Goal: Information Seeking & Learning: Learn about a topic

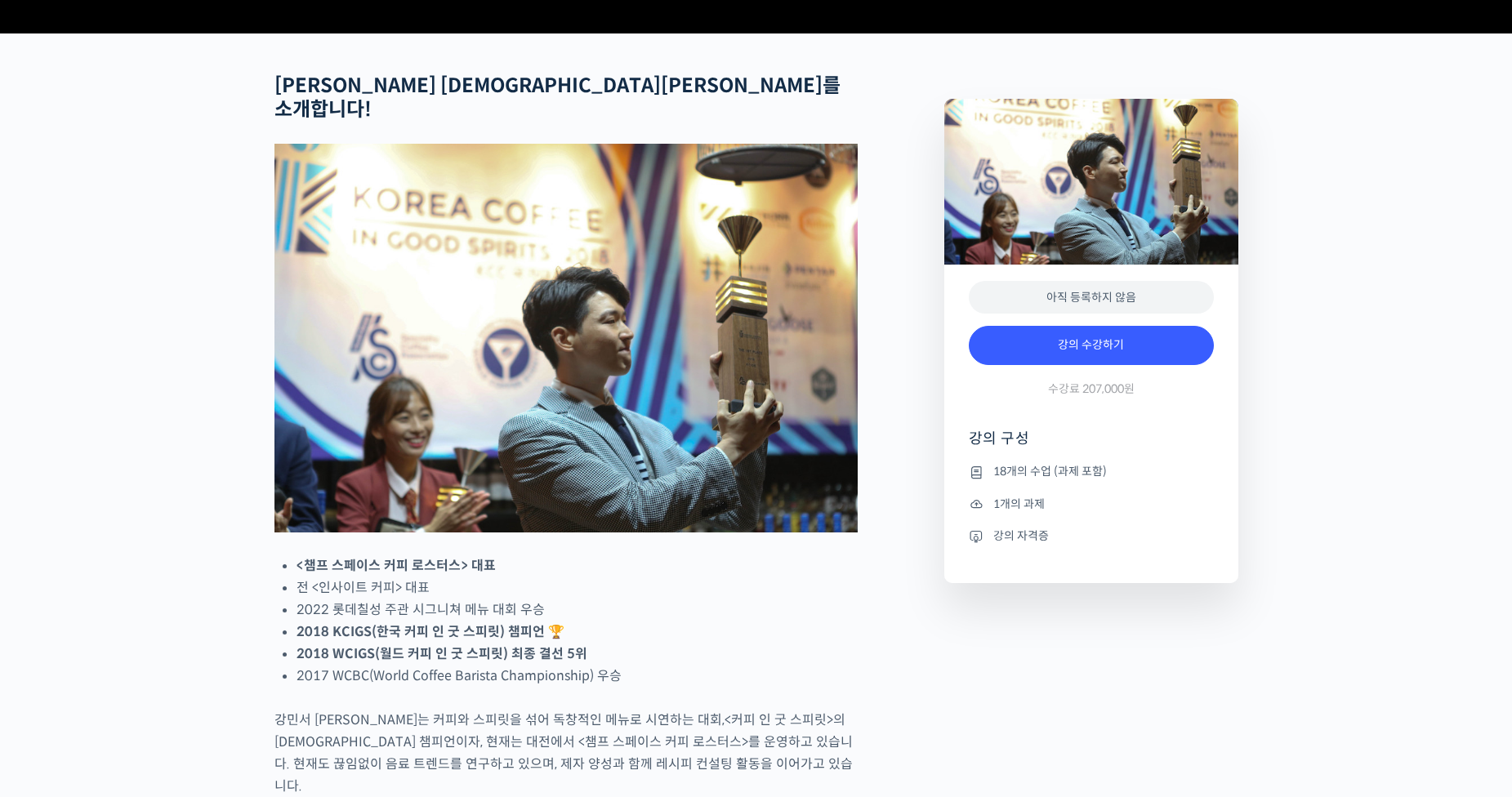
scroll to position [649, 0]
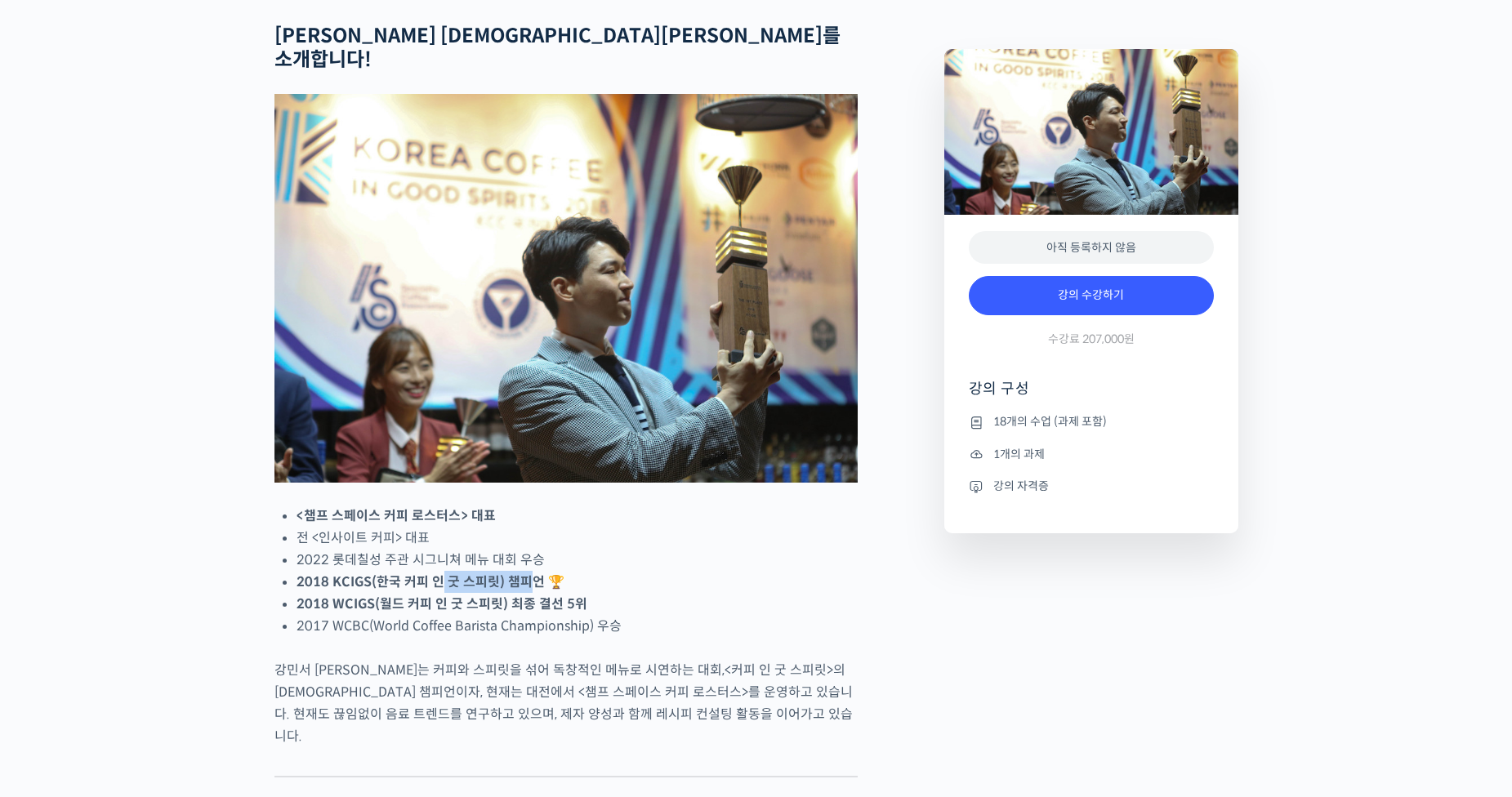
drag, startPoint x: 438, startPoint y: 623, endPoint x: 590, endPoint y: 622, distance: 152.0
click at [574, 593] on li "2018 KCIGS(한국 커피 인 굿 스피릿) 챔피언 🏆" at bounding box center [577, 582] width 561 height 22
click at [592, 593] on li "2018 KCIGS(한국 커피 인 굿 스피릿) 챔피언 🏆" at bounding box center [577, 582] width 561 height 22
drag, startPoint x: 549, startPoint y: 629, endPoint x: 672, endPoint y: 634, distance: 123.1
click at [647, 632] on ul "<챔프 스페이스 커피 로스터스> 대표 전 <인사이트 커피> 대표 2022 롯데칠성 주관 시그니쳐 메뉴 대회 우승 2018 KCIGS(한국 커피…" at bounding box center [577, 571] width 561 height 132
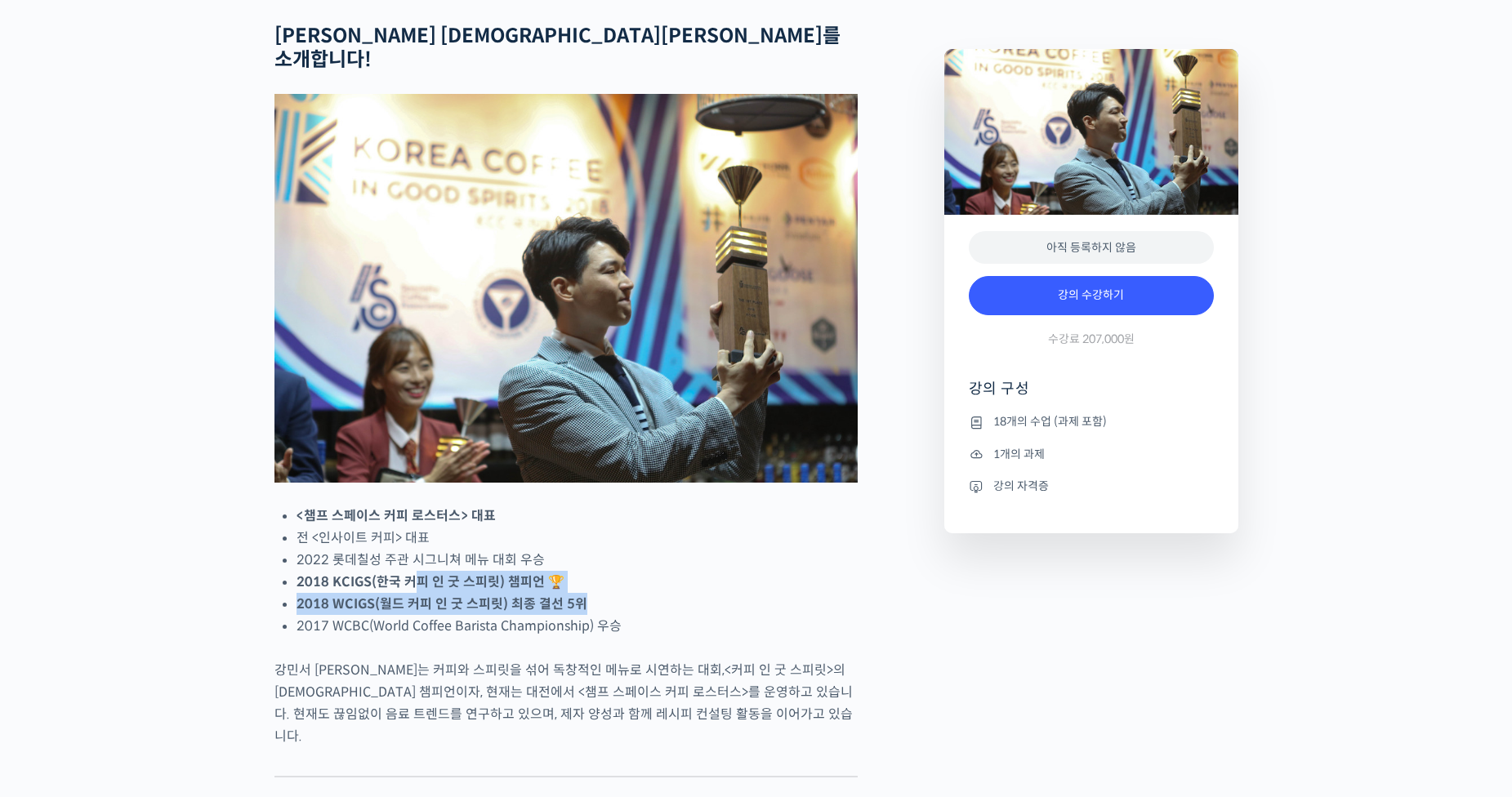
click at [672, 615] on li "2018 WCIGS(월드 커피 인 굿 스피릿) 최종 결선 5위" at bounding box center [577, 603] width 561 height 22
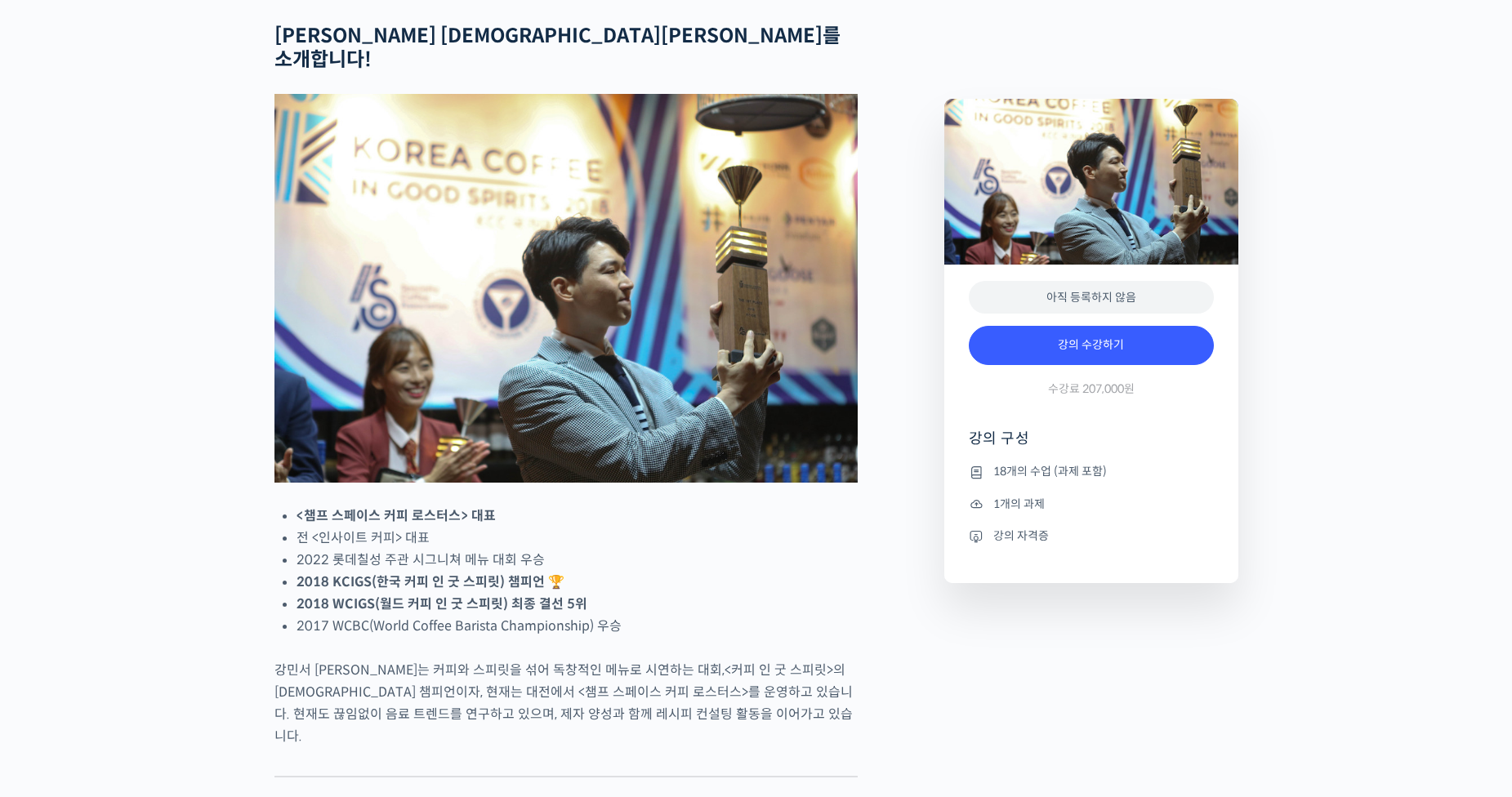
scroll to position [670, 0]
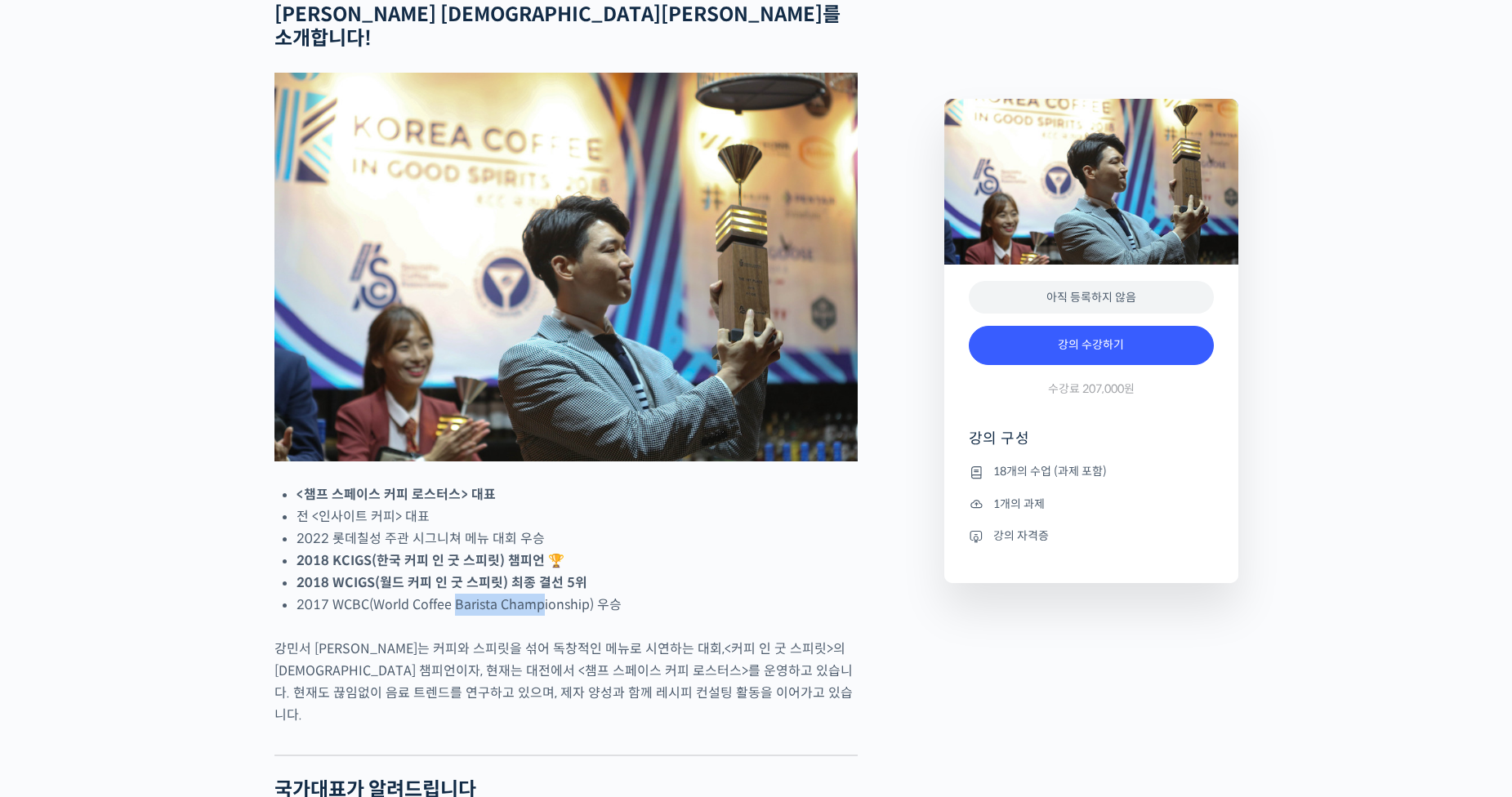
drag, startPoint x: 457, startPoint y: 640, endPoint x: 545, endPoint y: 640, distance: 88.0
click at [545, 616] on li "2017 WCBC(World Coffee Barista Championship) 우승" at bounding box center [577, 604] width 561 height 22
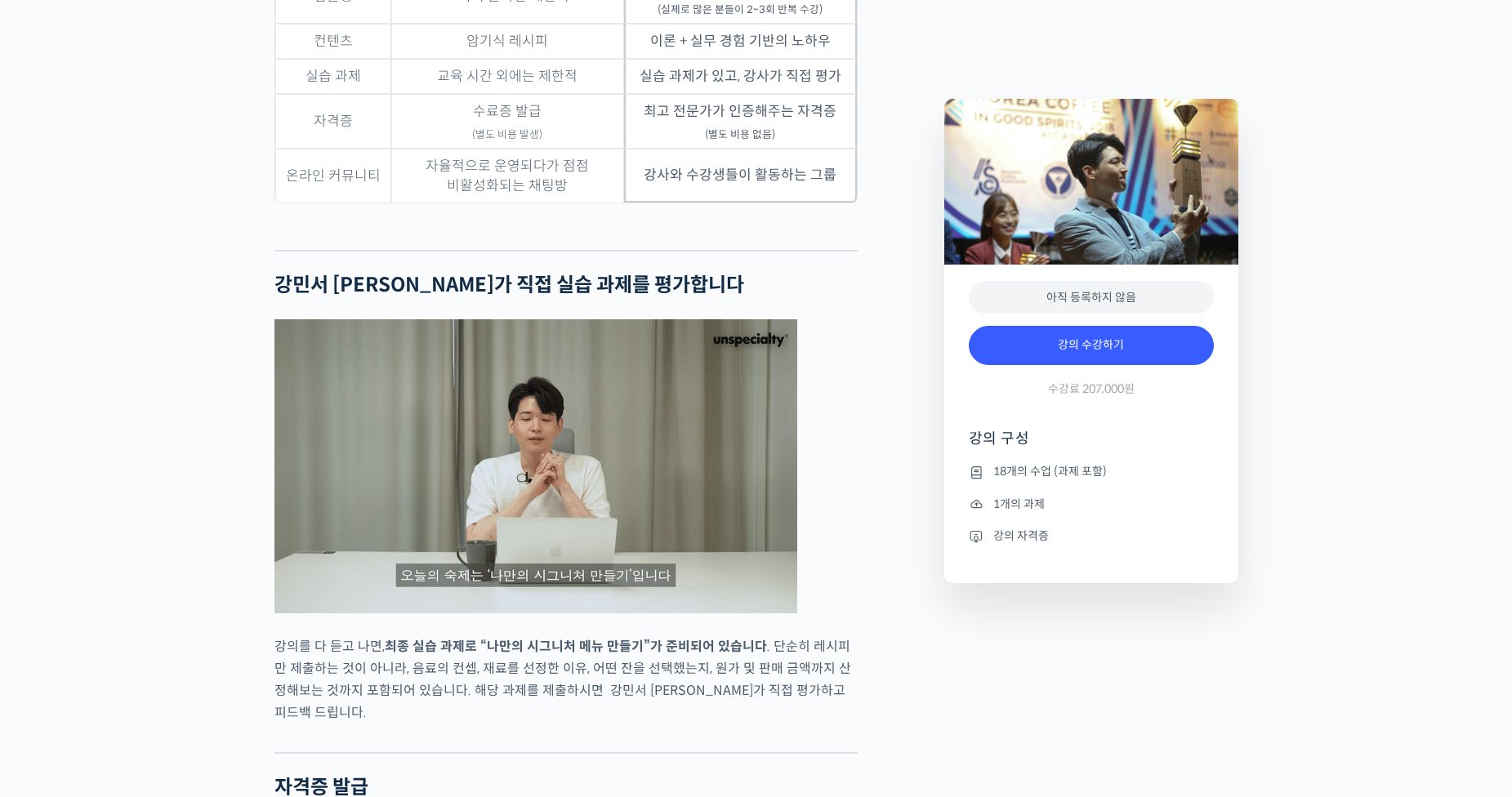
scroll to position [4552, 0]
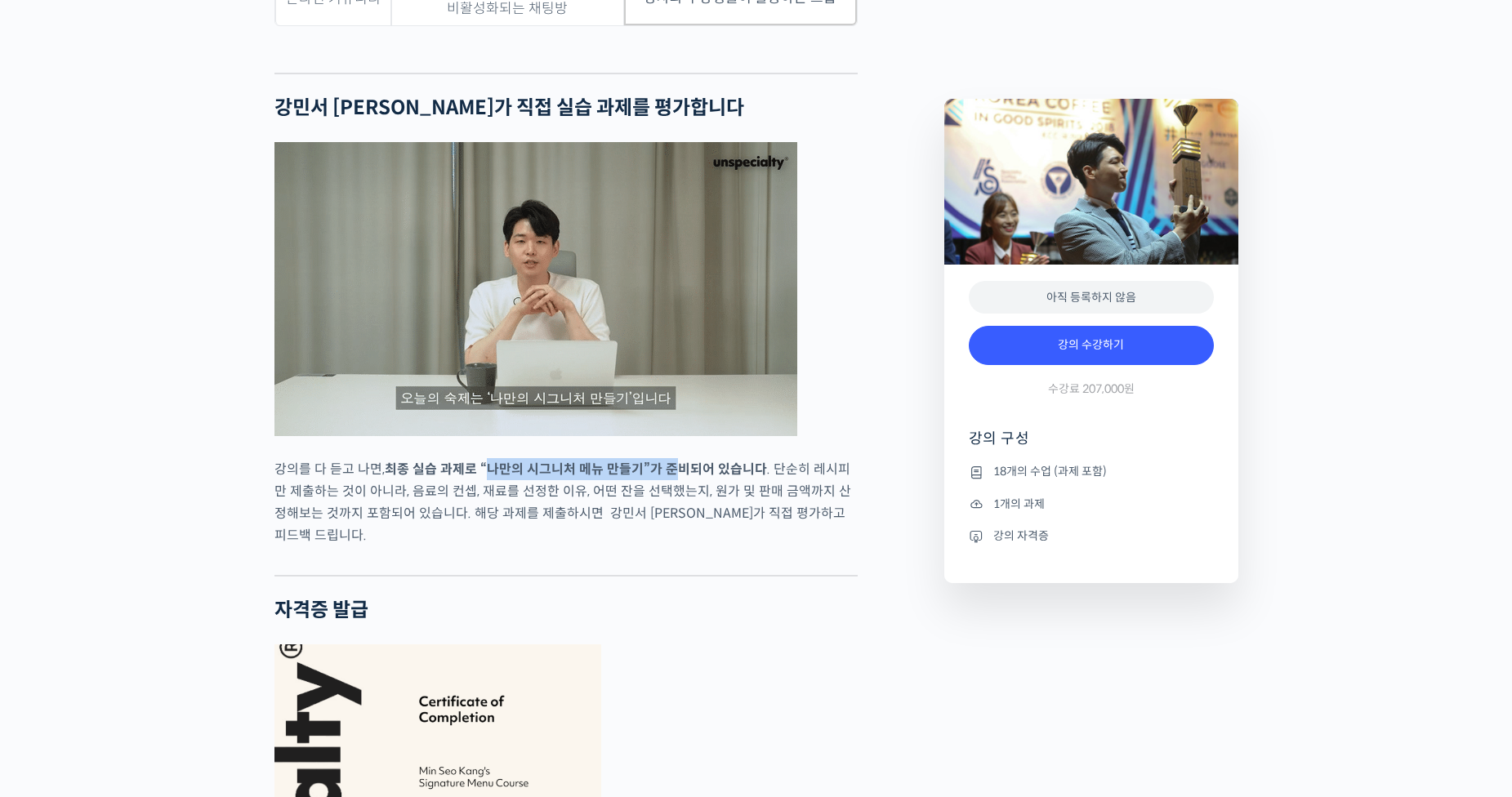
drag, startPoint x: 526, startPoint y: 466, endPoint x: 769, endPoint y: 480, distance: 243.4
click at [732, 478] on p "강의를 다 듣고 나면, 최종 실습 과제로 “ 나만의 시그니처 메뉴 만들 기”가 준비되어 있습니다 . 단순히 레시피만 제출하는 것이 아니라, 음…" at bounding box center [566, 502] width 583 height 88
click at [772, 481] on p "강의를 다 듣고 나면, 최종 실습 과제로 “ 나만의 시그니처 메뉴 만들 기”가 준비되어 있습니다 . 단순히 레시피만 제출하는 것이 아니라, 음…" at bounding box center [566, 502] width 583 height 88
drag, startPoint x: 391, startPoint y: 485, endPoint x: 682, endPoint y: 487, distance: 291.0
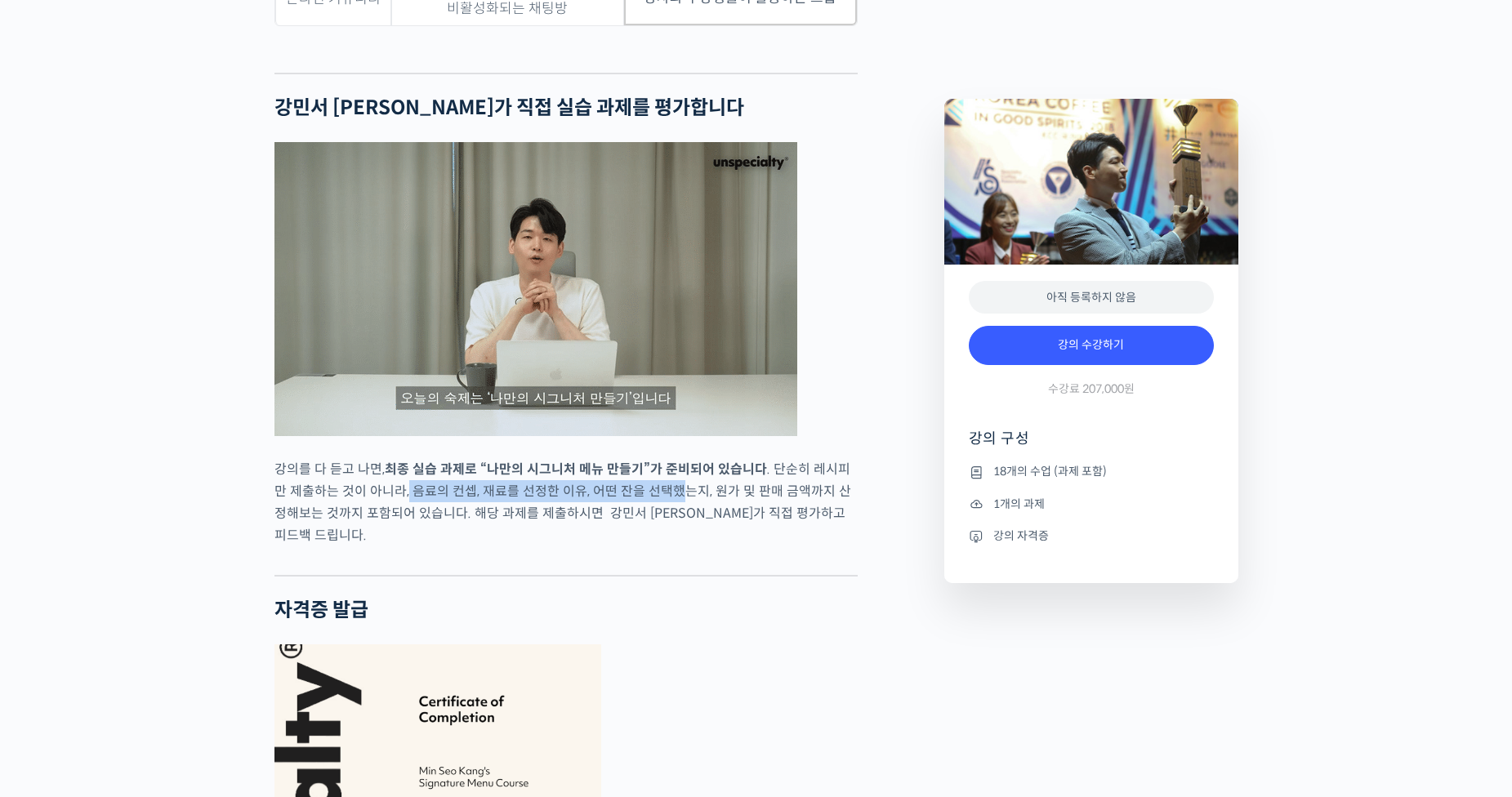
click at [681, 487] on p "강의를 다 듣고 나면, 최종 실습 과제로 “ 나만의 시그니처 메뉴 만들 기”가 준비되어 있습니다 . 단순히 레시피만 제출하는 것이 아니라, 음…" at bounding box center [566, 502] width 583 height 88
click at [682, 487] on p "강의를 다 듣고 나면, 최종 실습 과제로 “ 나만의 시그니처 메뉴 만들 기”가 준비되어 있습니다 . 단순히 레시피만 제출하는 것이 아니라, 음…" at bounding box center [566, 502] width 583 height 88
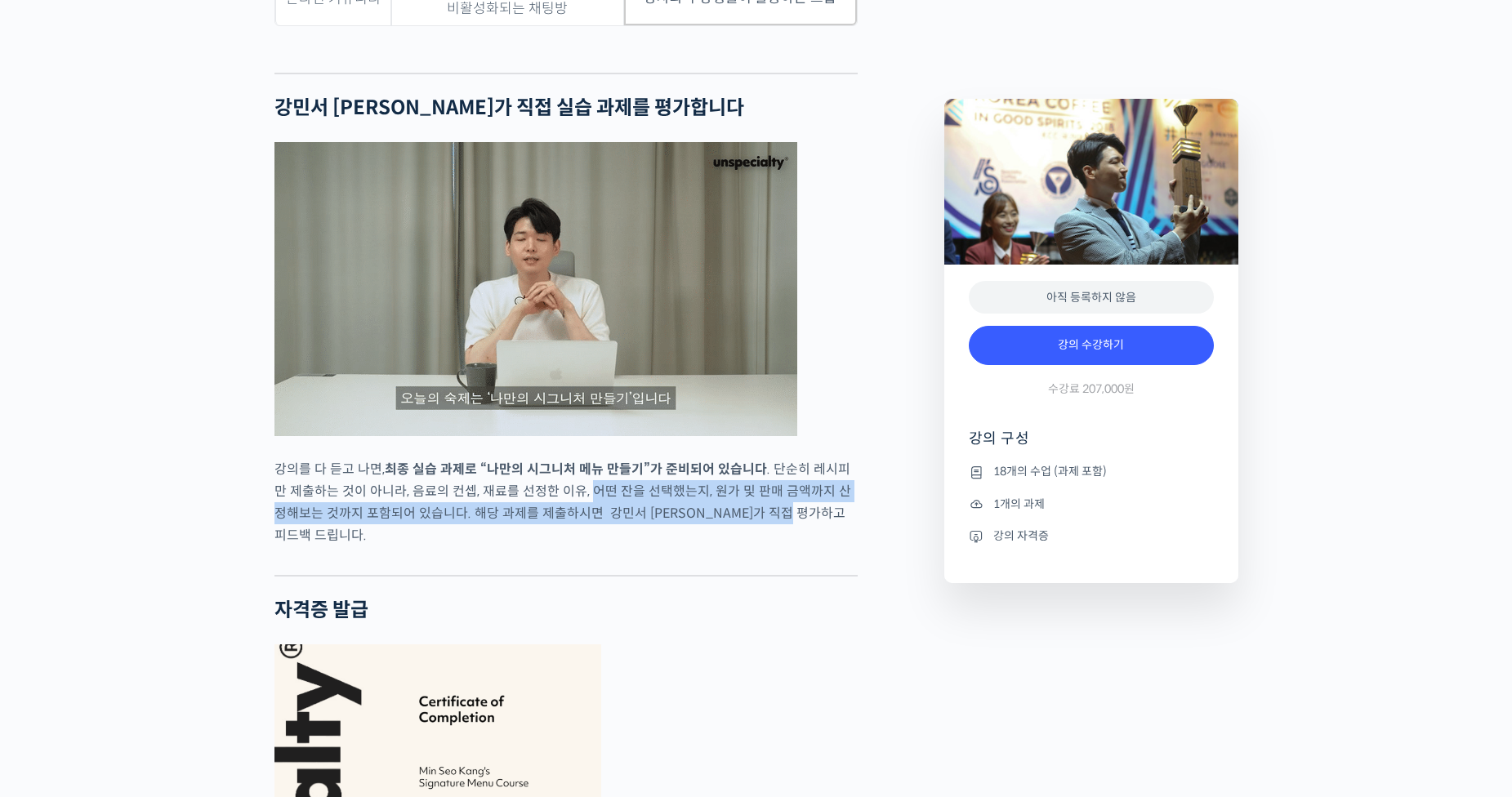
drag, startPoint x: 571, startPoint y: 485, endPoint x: 816, endPoint y: 507, distance: 246.0
click at [782, 504] on p "강의를 다 듣고 나면, 최종 실습 과제로 “ 나만의 시그니처 메뉴 만들 기”가 준비되어 있습니다 . 단순히 레시피만 제출하는 것이 아니라, 음…" at bounding box center [566, 502] width 583 height 88
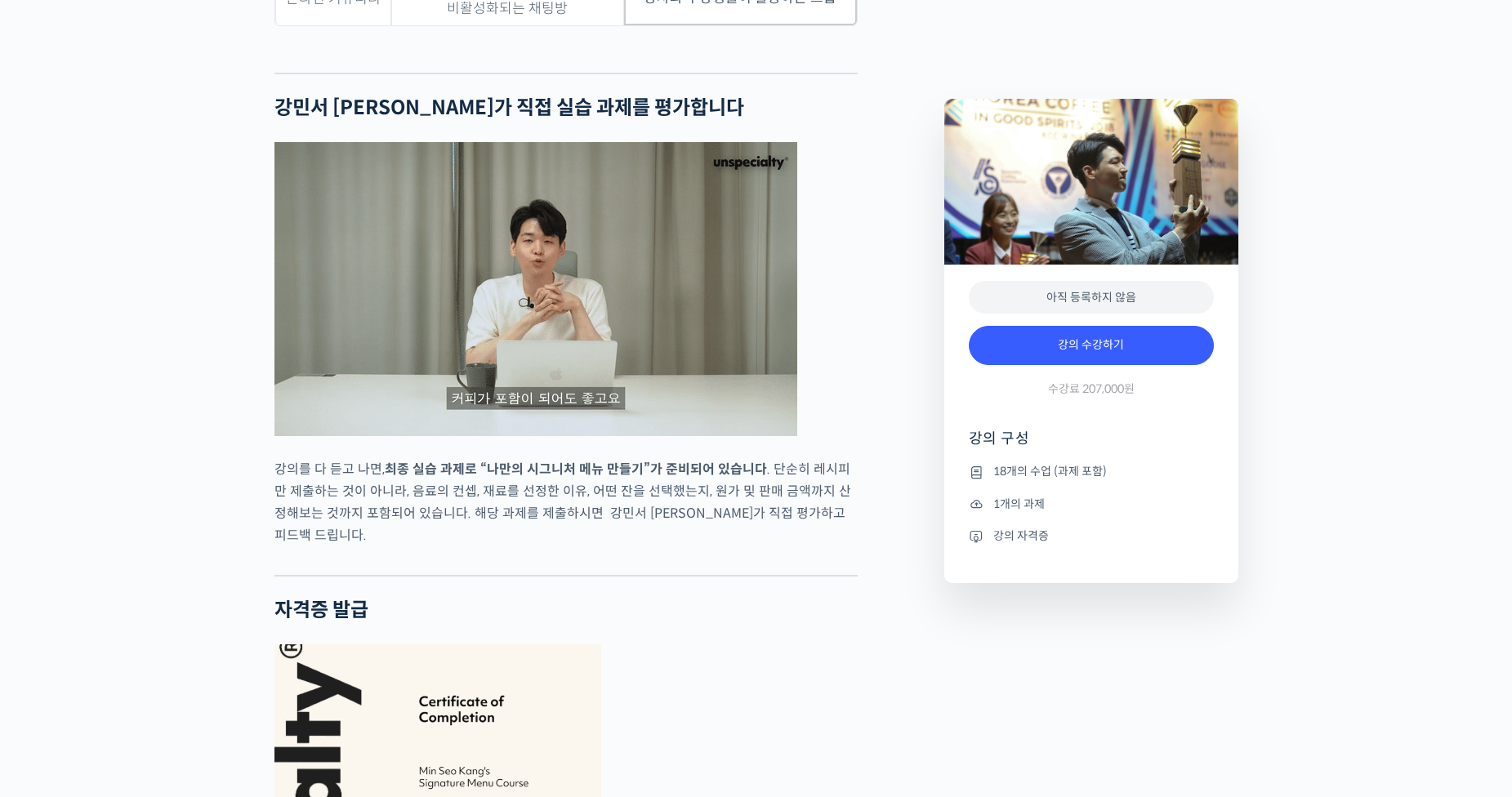
click at [816, 507] on p "강의를 다 듣고 나면, 최종 실습 과제로 “ 나만의 시그니처 메뉴 만들 기”가 준비되어 있습니다 . 단순히 레시피만 제출하는 것이 아니라, 음…" at bounding box center [566, 502] width 583 height 88
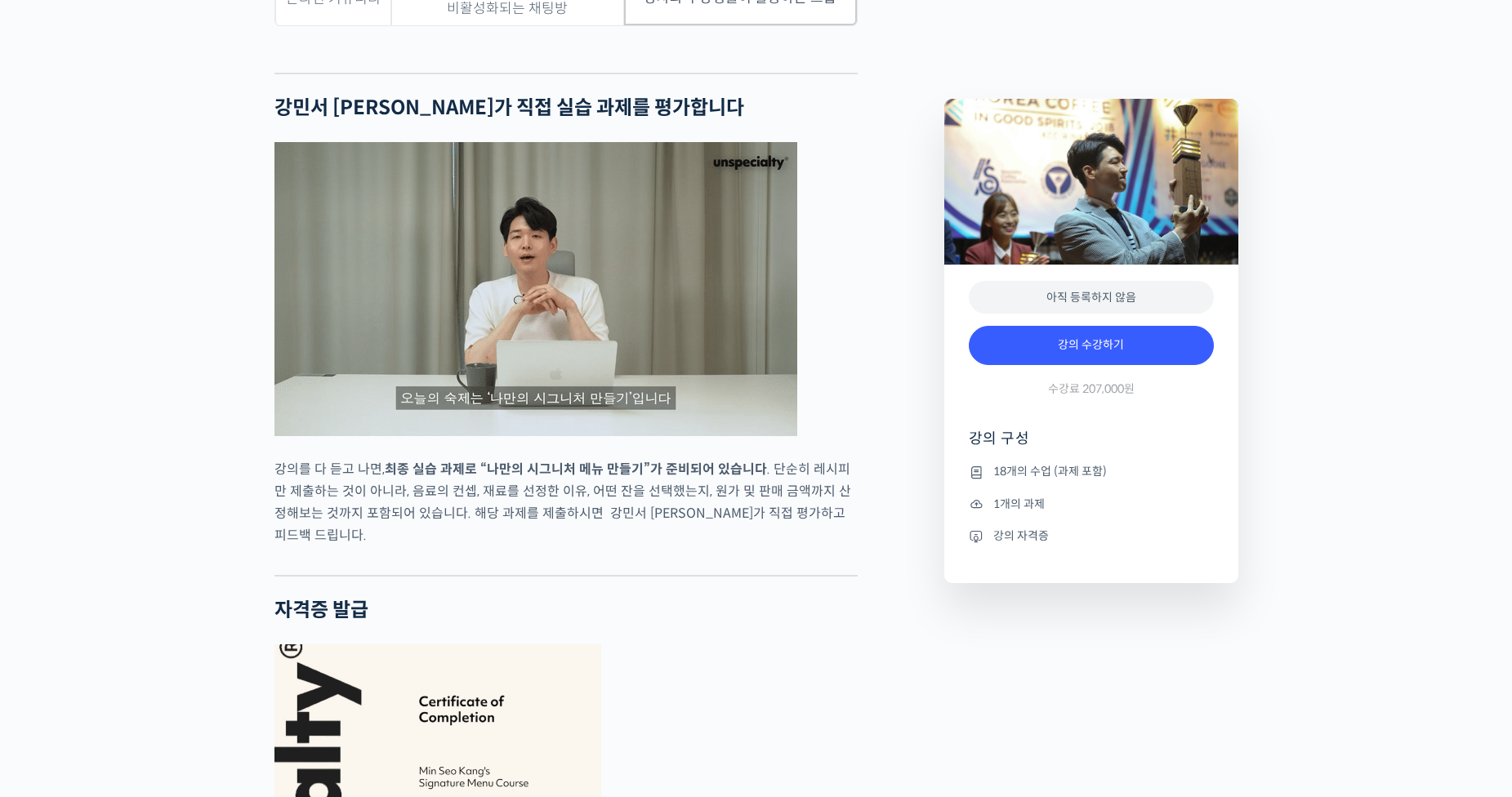
drag, startPoint x: 375, startPoint y: 505, endPoint x: 717, endPoint y: 509, distance: 342.0
click at [684, 505] on p "강의를 다 듣고 나면, 최종 실습 과제로 “ 나만의 시그니처 메뉴 만들 기”가 준비되어 있습니다 . 단순히 레시피만 제출하는 것이 아니라, 음…" at bounding box center [566, 502] width 583 height 88
click at [717, 509] on p "강의를 다 듣고 나면, 최종 실습 과제로 “ 나만의 시그니처 메뉴 만들 기”가 준비되어 있습니다 . 단순히 레시피만 제출하는 것이 아니라, 음…" at bounding box center [566, 502] width 583 height 88
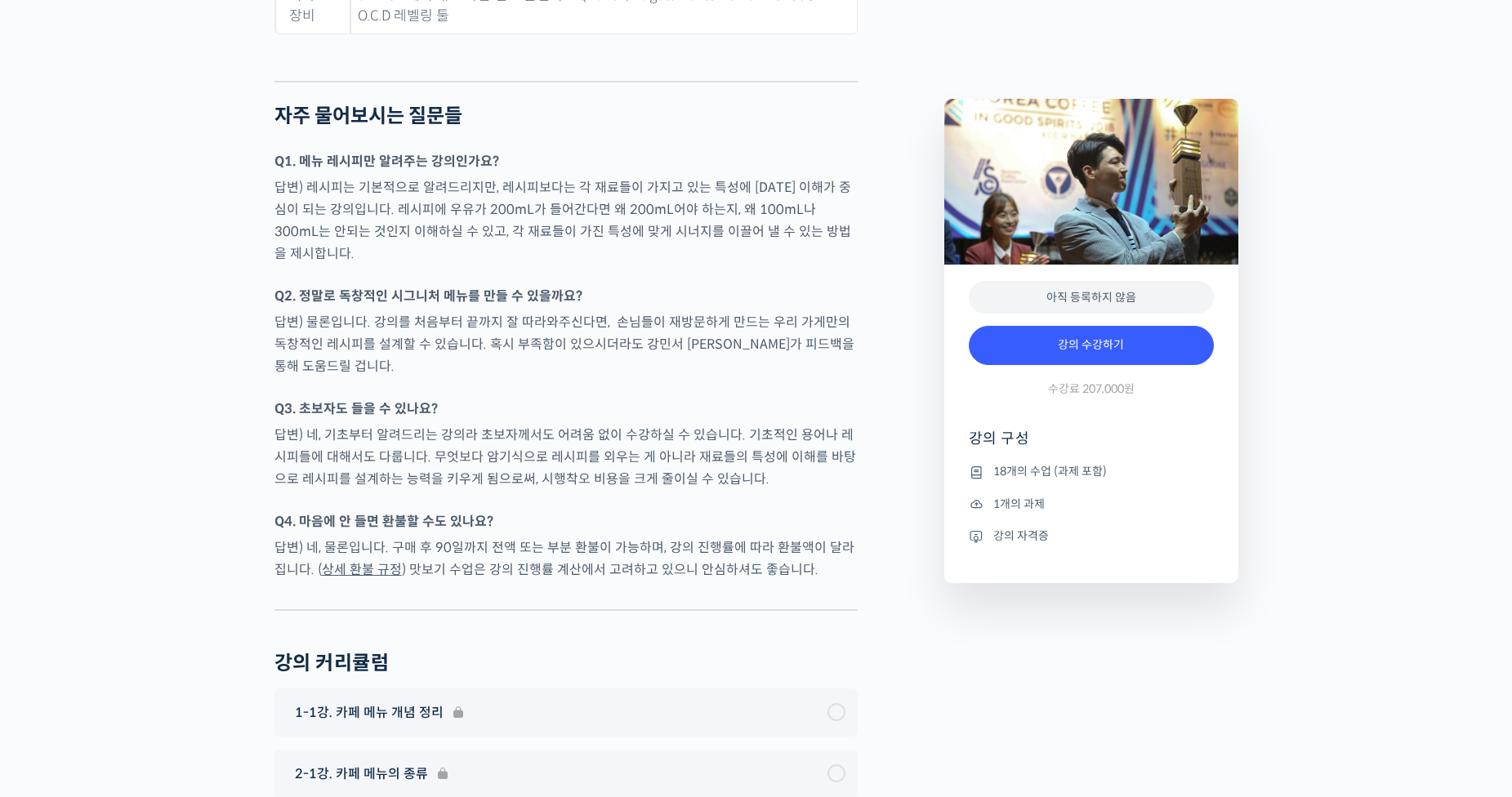
scroll to position [7119, 0]
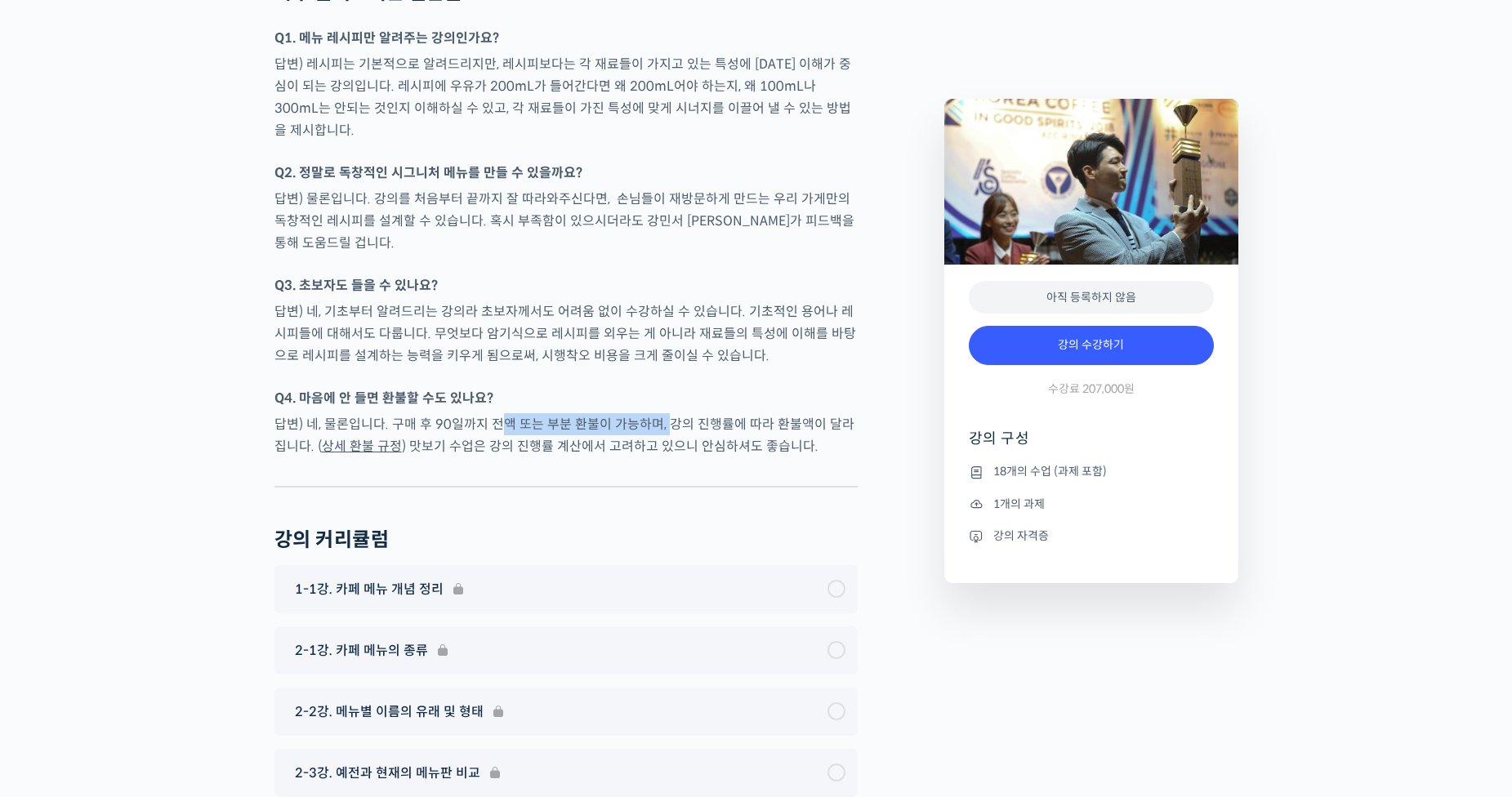
drag, startPoint x: 614, startPoint y: 336, endPoint x: 751, endPoint y: 342, distance: 137.1
click at [724, 413] on p "답변) 네, 물론입니다. 구매 후 90일까지 전액 또는 부분 환불이 가능하며, 강의 진행률에 따라 환불액이 달라집니다. ( 상세 환불 규정 )…" at bounding box center [566, 435] width 583 height 44
click at [751, 413] on p "답변) 네, 물론입니다. 구매 후 90일까지 전액 또는 부분 환불이 가능하며, 강의 진행률에 따라 환불액이 달라집니다. ( 상세 환불 규정 )…" at bounding box center [566, 435] width 583 height 44
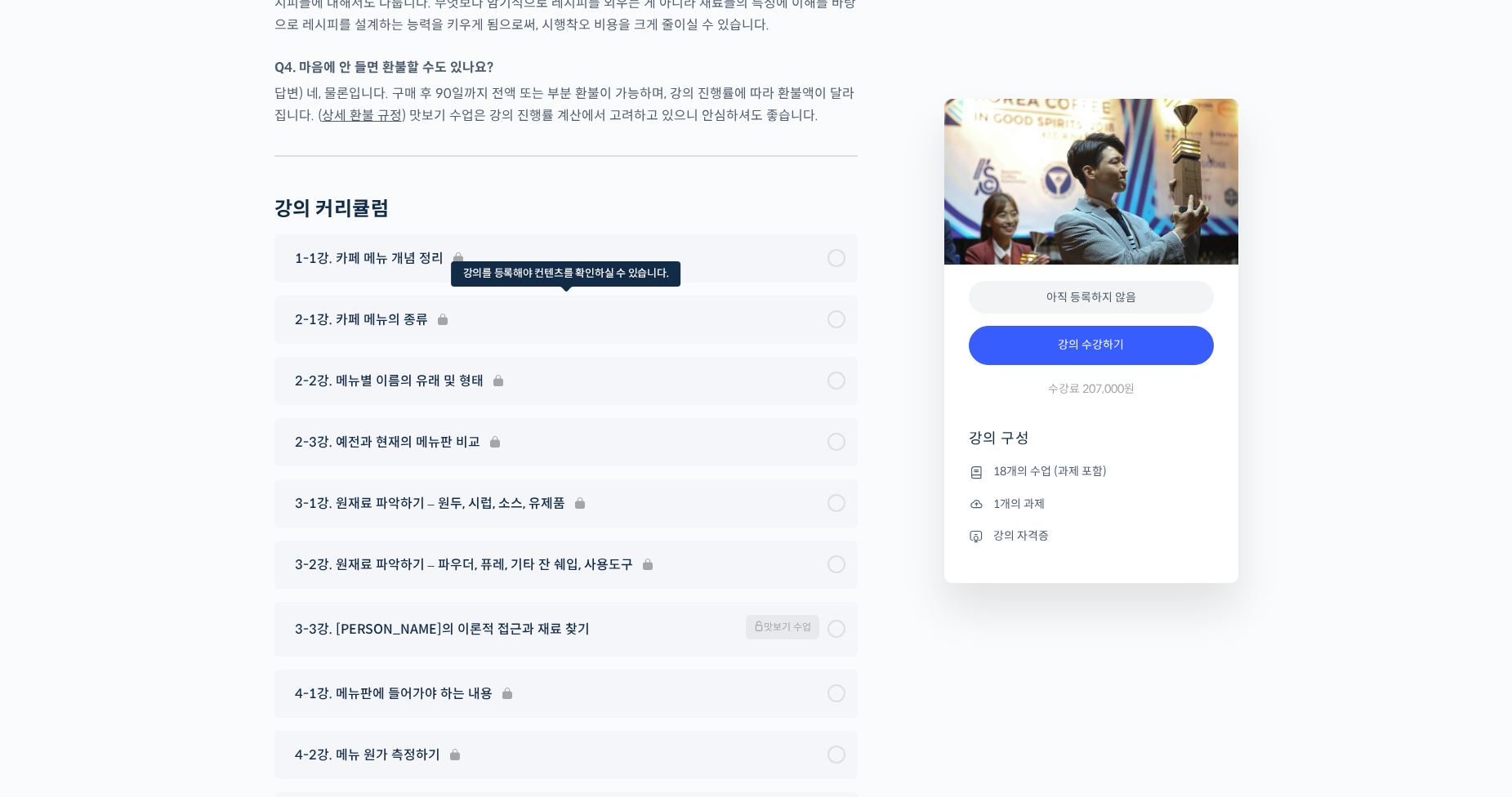
scroll to position [7252, 0]
